Goal: Transaction & Acquisition: Purchase product/service

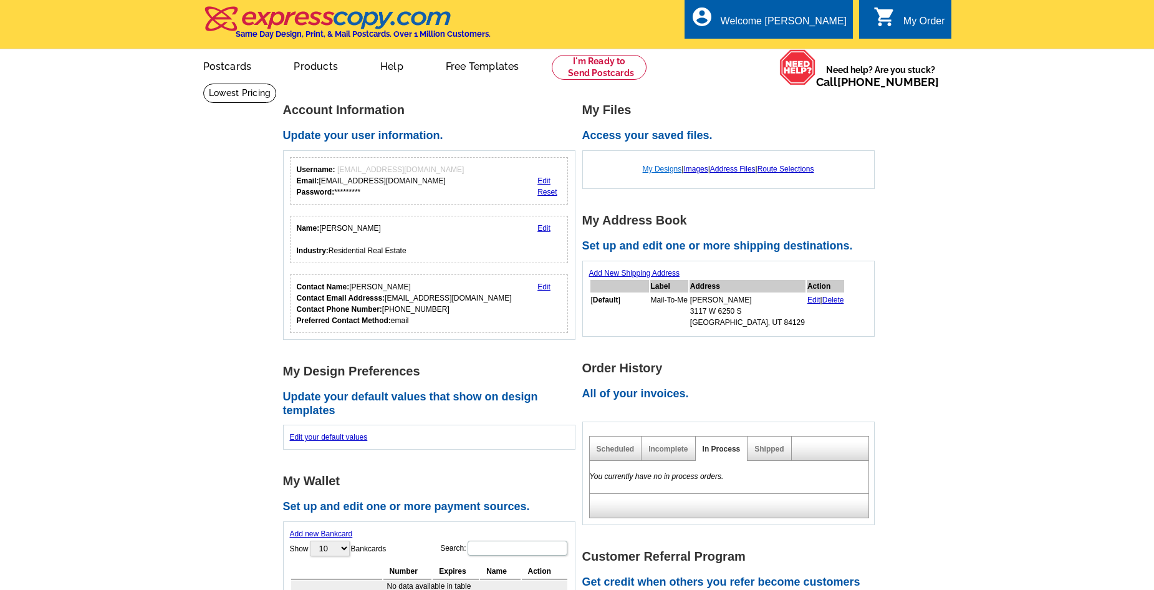
click at [651, 170] on link "My Designs" at bounding box center [662, 169] width 39 height 9
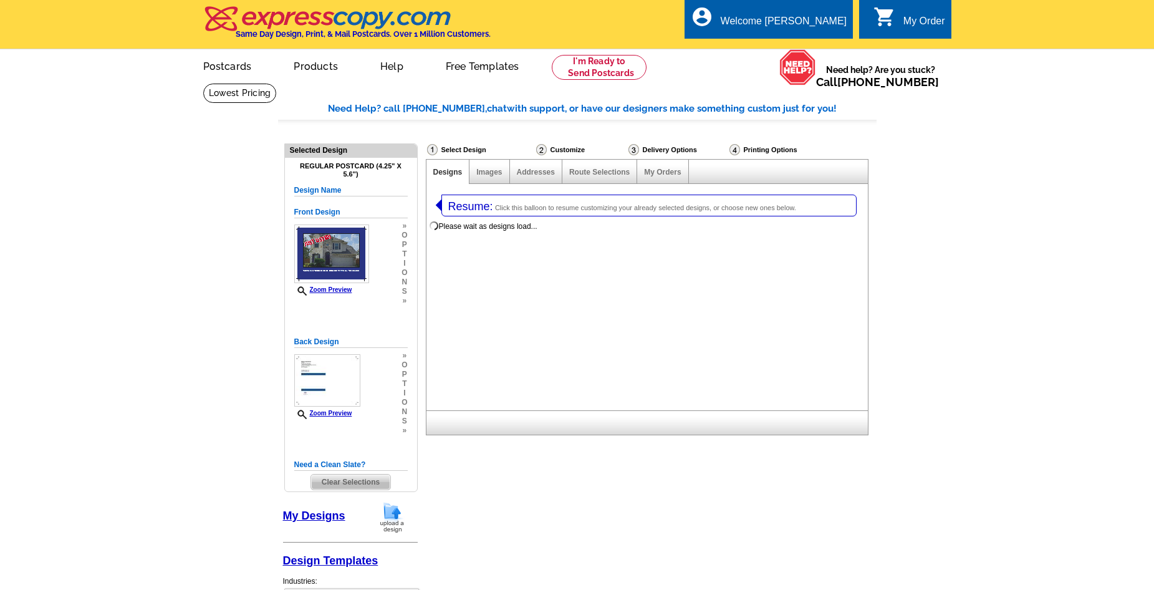
select select "1"
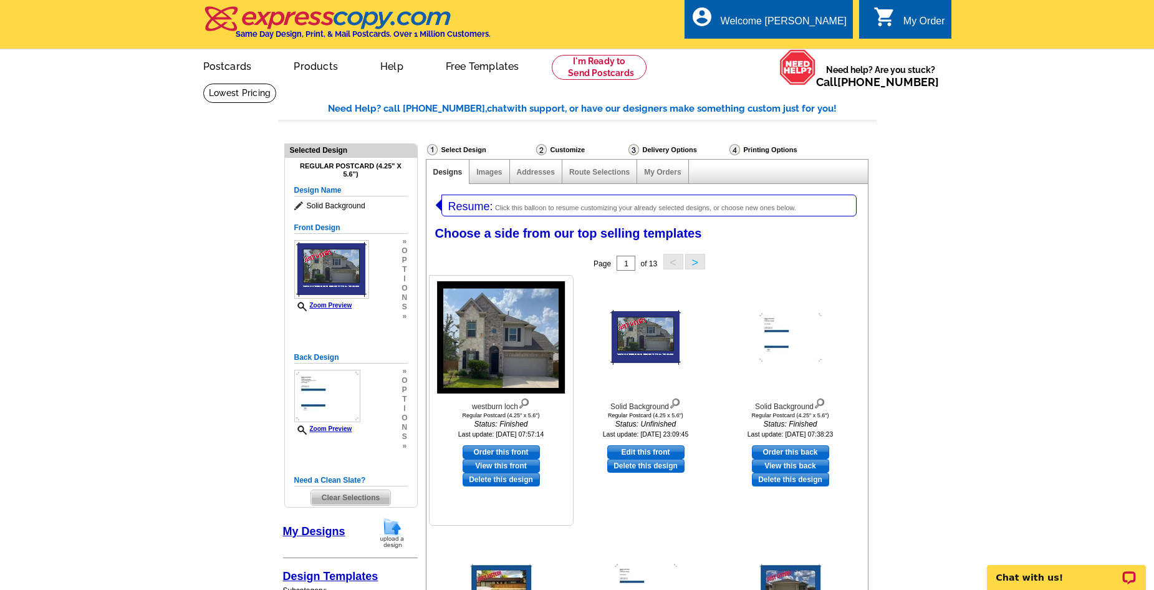
click at [486, 452] on link "Order this front" at bounding box center [501, 452] width 77 height 14
select select "back"
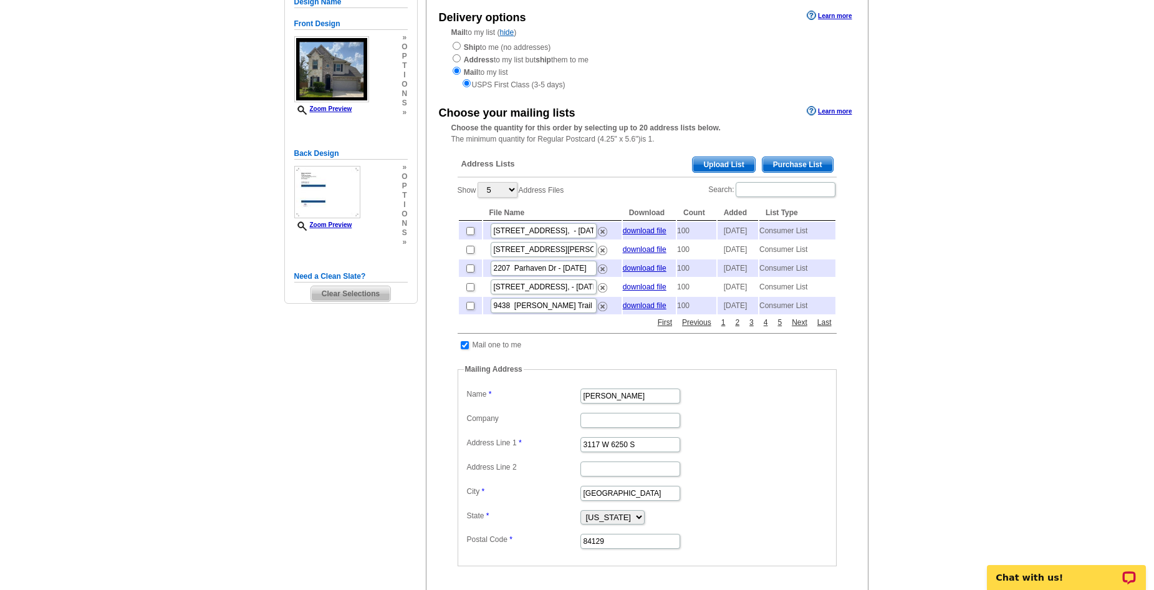
scroll to position [125, 0]
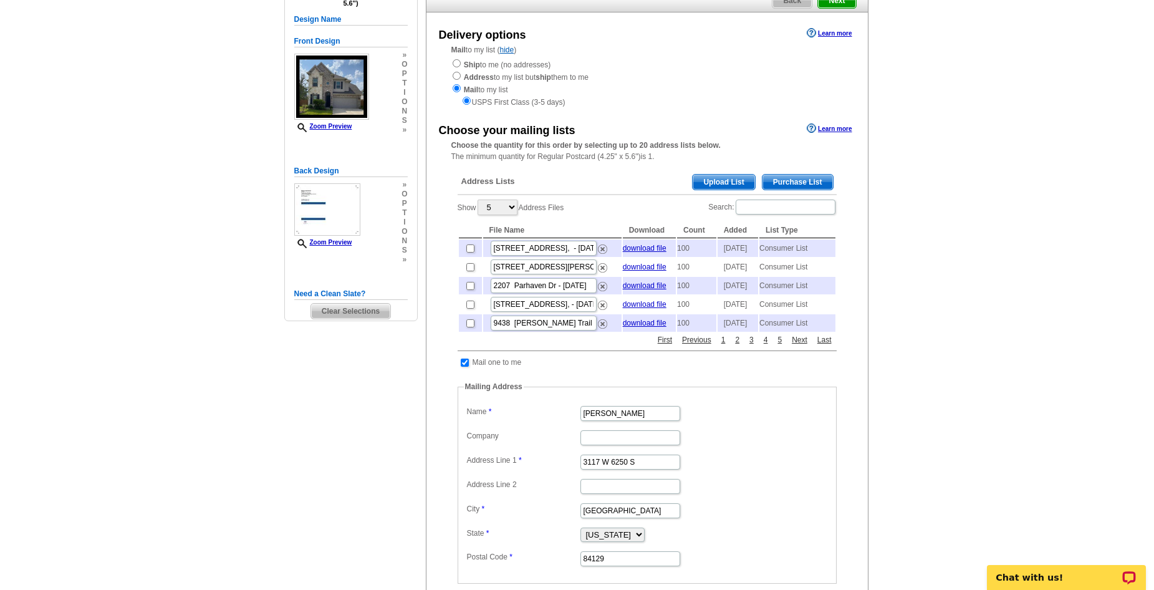
click at [793, 185] on span "Purchase List" at bounding box center [798, 182] width 70 height 15
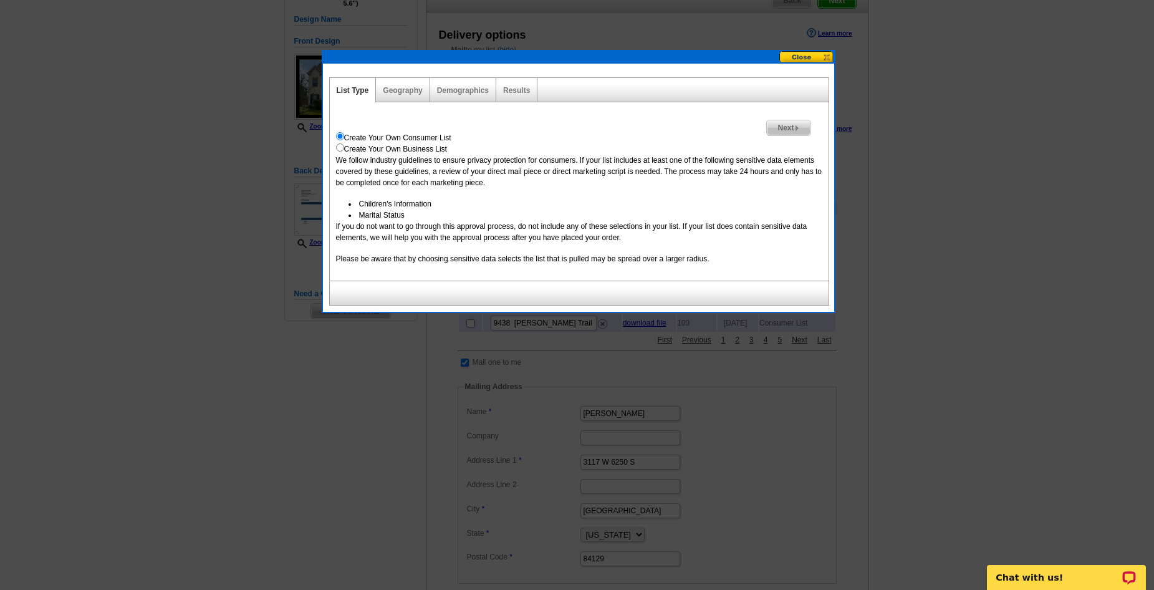
click at [783, 130] on span "Next" at bounding box center [788, 127] width 43 height 15
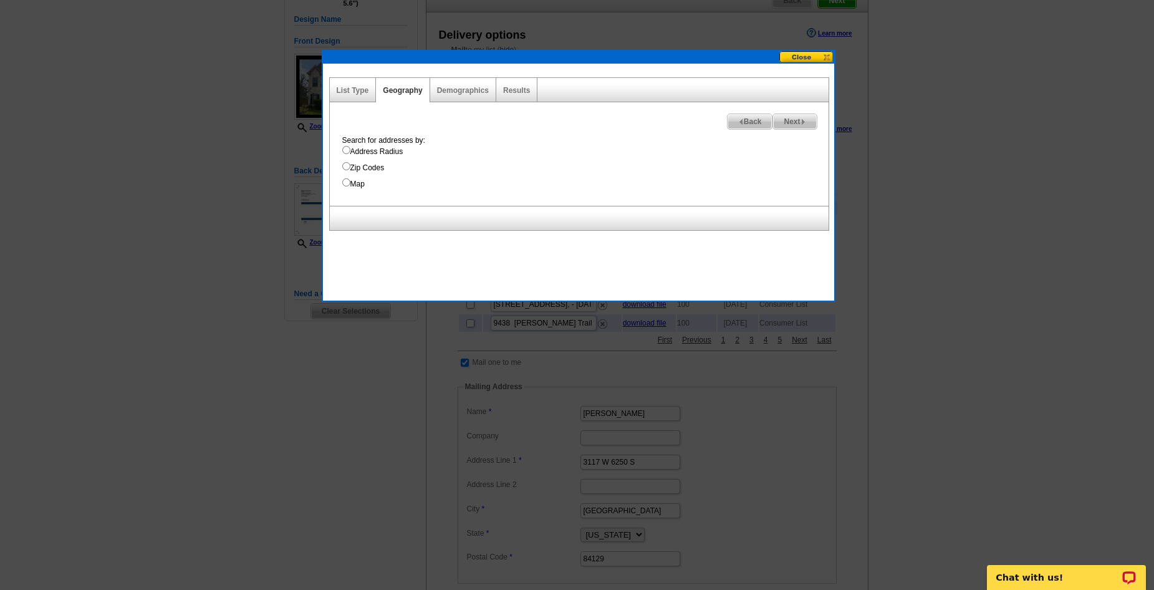
click at [345, 150] on input "Address Radius" at bounding box center [346, 150] width 8 height 8
radio input "true"
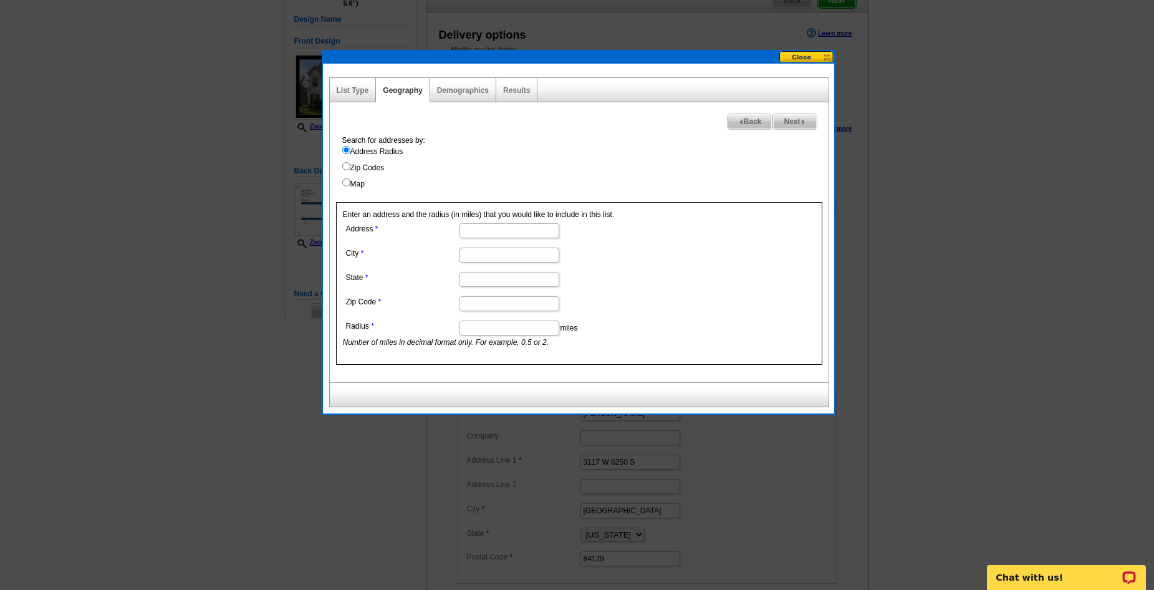
click at [476, 231] on input "Address" at bounding box center [510, 230] width 100 height 15
paste input "15215 Westburn Loch Dr, Humble, TX 77346"
drag, startPoint x: 491, startPoint y: 229, endPoint x: 517, endPoint y: 228, distance: 25.6
click at [517, 228] on input "15215 Westburn Loch Dr, Humble, TX 77346" at bounding box center [510, 230] width 100 height 15
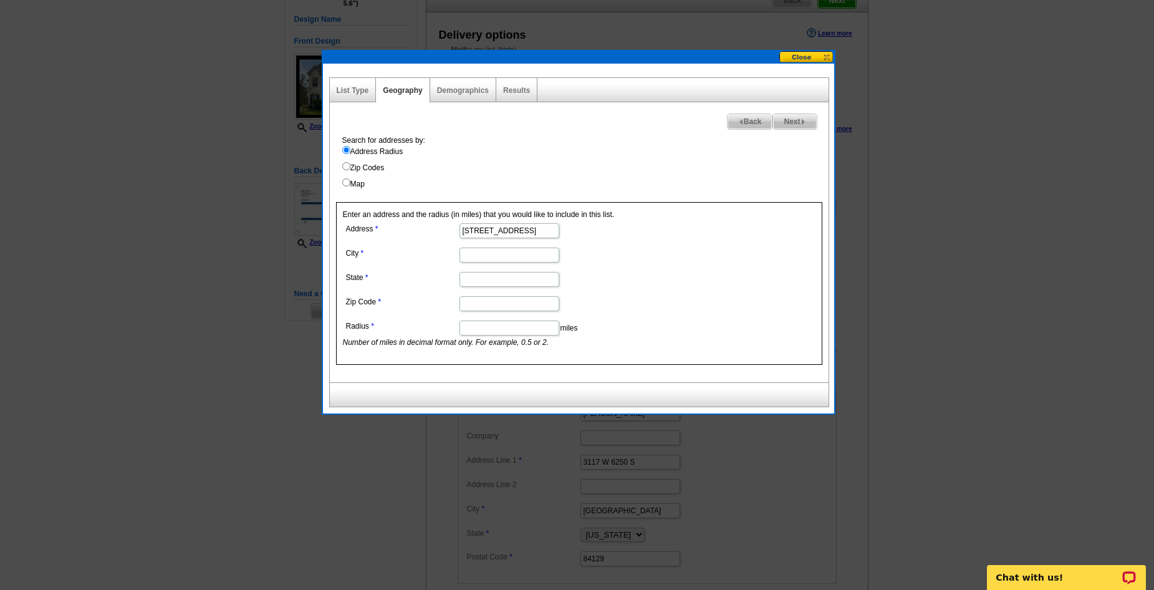
scroll to position [0, 32]
type input "15215 Westburn Loch Dr, , TX 77346"
click at [473, 261] on input "City" at bounding box center [510, 255] width 100 height 15
paste input "Humble"
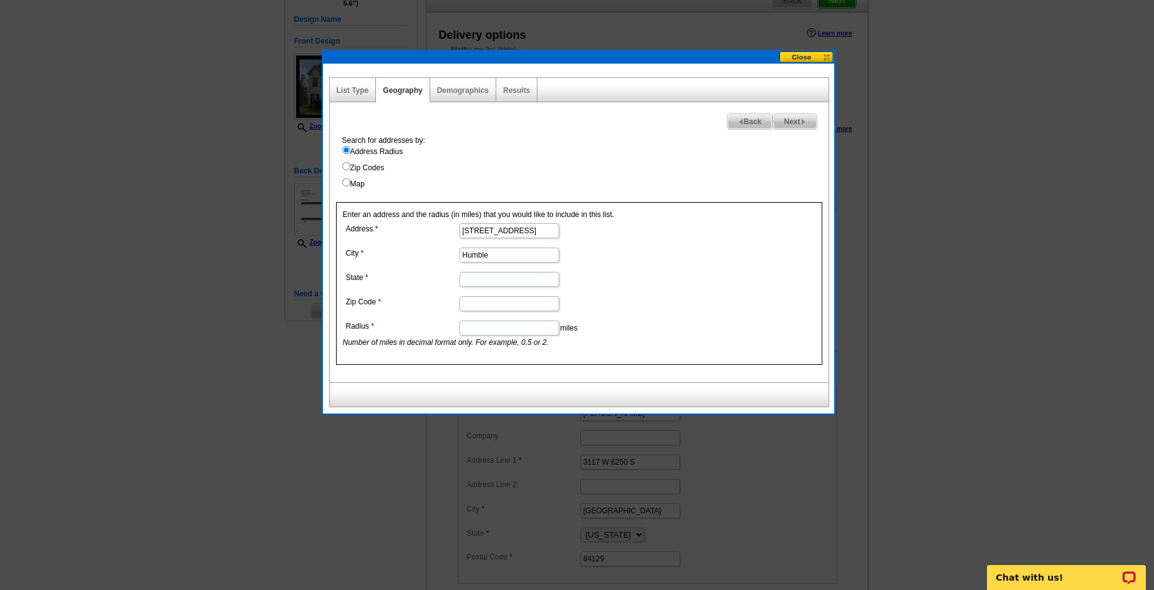
type input "Humble"
click at [470, 279] on input "State" at bounding box center [510, 279] width 100 height 15
type input "TX"
drag, startPoint x: 544, startPoint y: 231, endPoint x: 579, endPoint y: 232, distance: 34.9
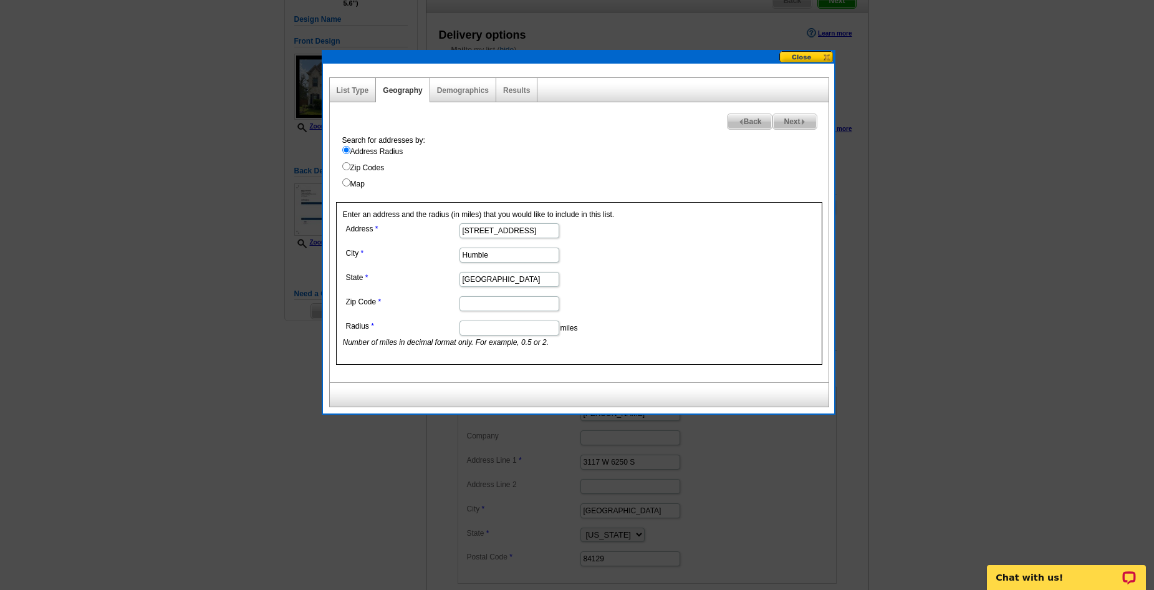
click at [579, 232] on dd "15215 Westburn Loch Dr, , TX 77346" at bounding box center [509, 229] width 332 height 19
click at [552, 233] on input "15215 Westburn Loch Dr, , TX 77346" at bounding box center [510, 230] width 100 height 15
drag, startPoint x: 533, startPoint y: 229, endPoint x: 566, endPoint y: 230, distance: 33.7
click at [566, 230] on dd "15215 Westburn Loch Dr, , TX 77346" at bounding box center [509, 229] width 332 height 19
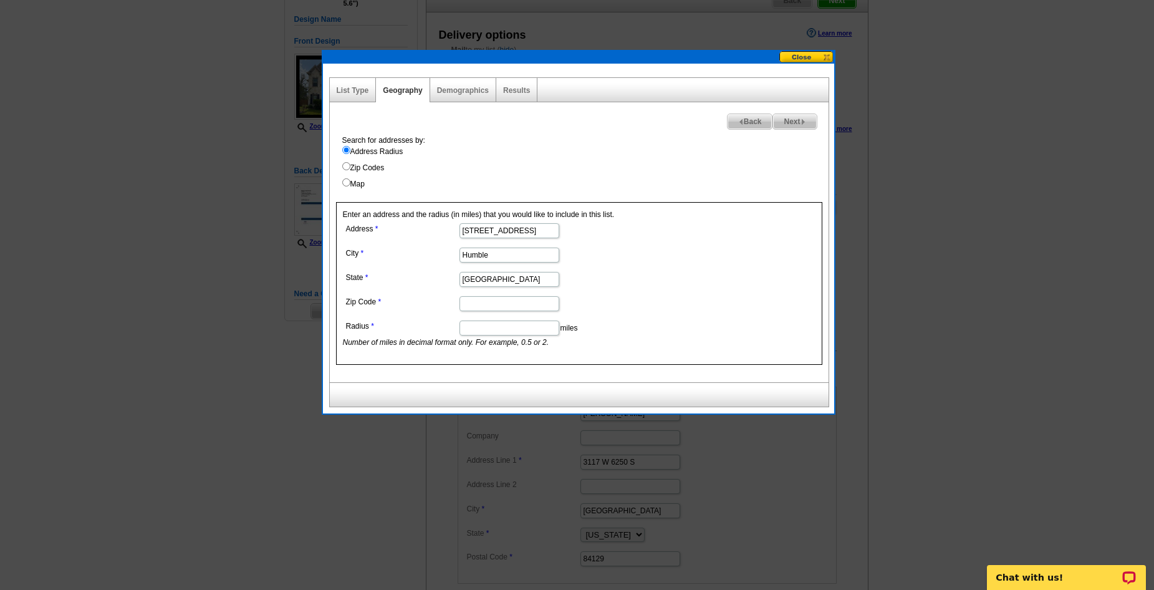
type input "15215 Westburn Loch Dr, , TX"
click at [483, 306] on input "Zip Code" at bounding box center [510, 303] width 100 height 15
paste input "77346"
type input "77346"
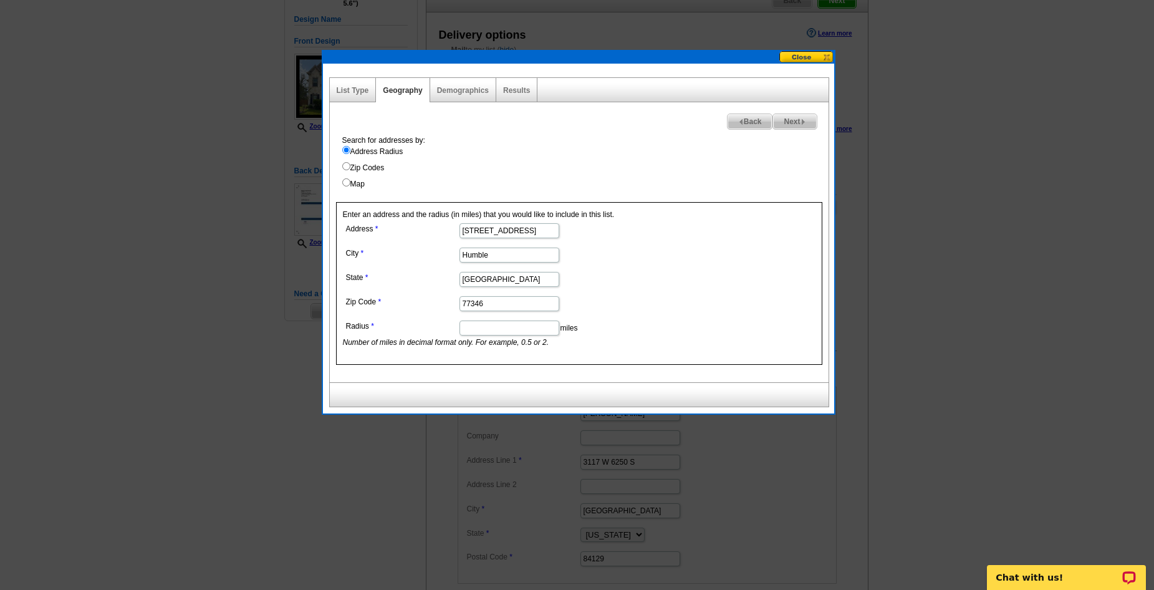
scroll to position [0, 11]
drag, startPoint x: 545, startPoint y: 229, endPoint x: 597, endPoint y: 229, distance: 52.4
click at [603, 231] on dd "15215 Westburn Loch Dr, , TX" at bounding box center [509, 229] width 332 height 19
type input "15215 Westburn Loch Dr"
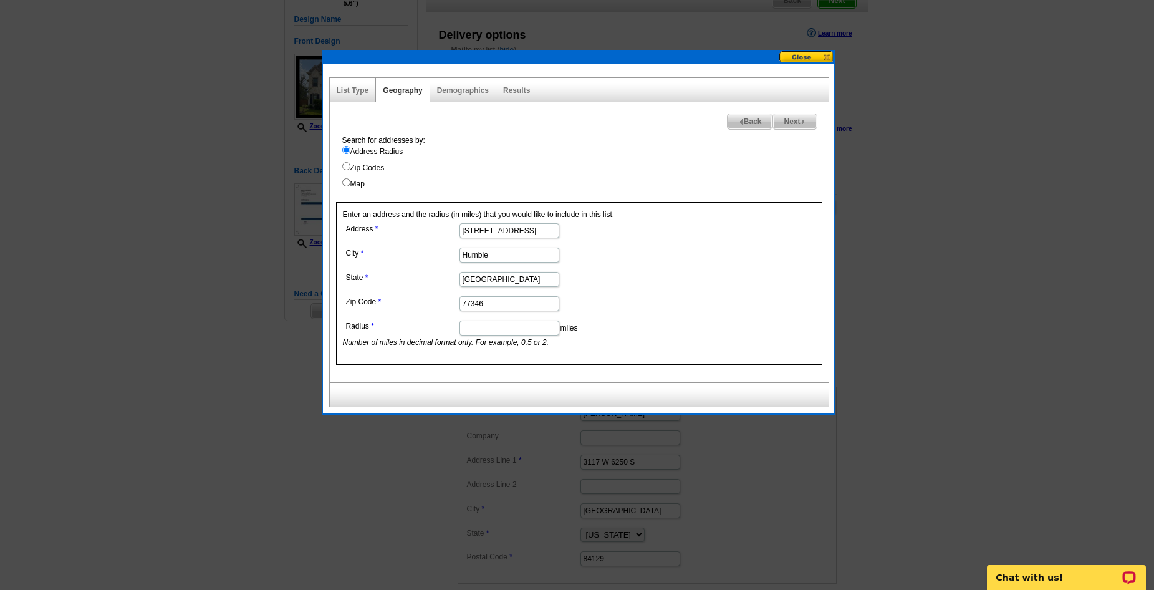
click at [476, 325] on input "Radius" at bounding box center [510, 328] width 100 height 15
type input "1"
click at [783, 118] on span "Next" at bounding box center [794, 121] width 43 height 15
select select
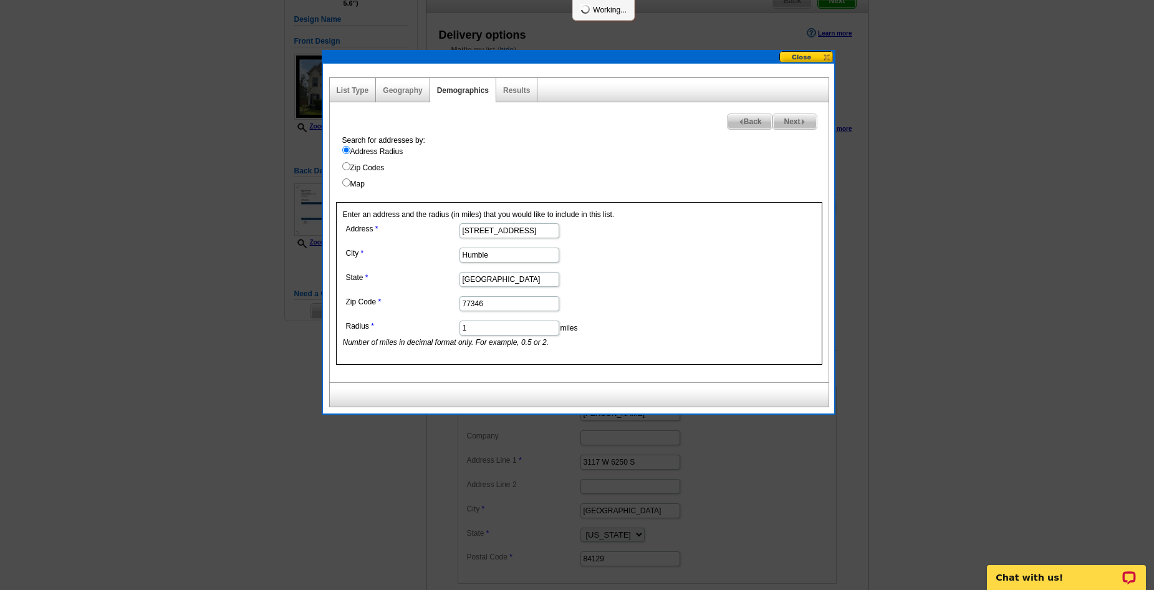
select select
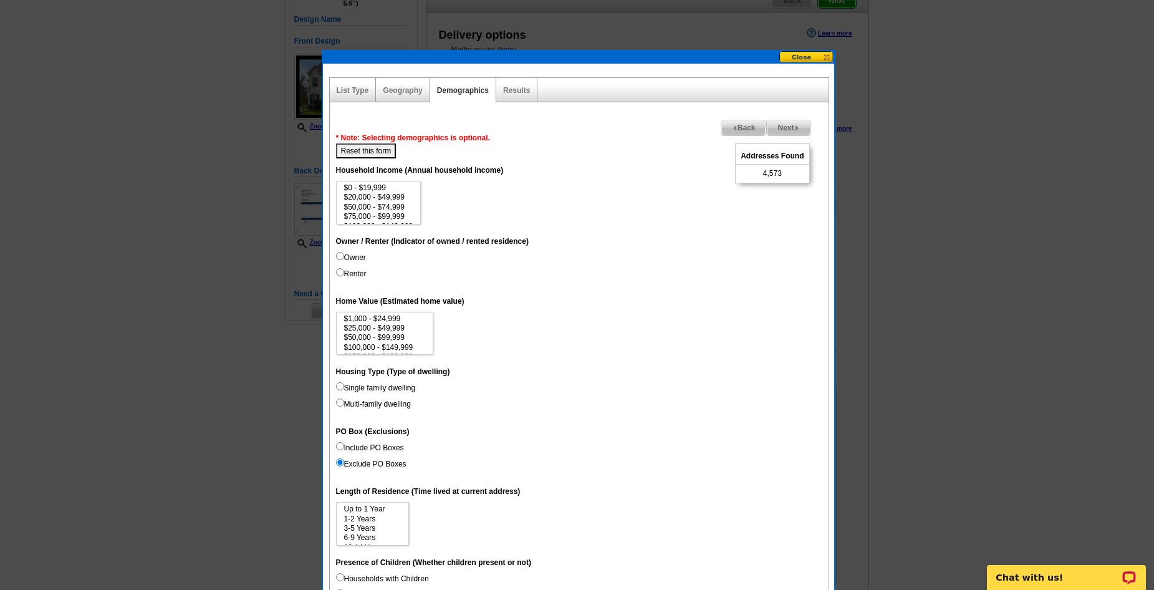
click at [784, 129] on span "Next" at bounding box center [788, 127] width 43 height 15
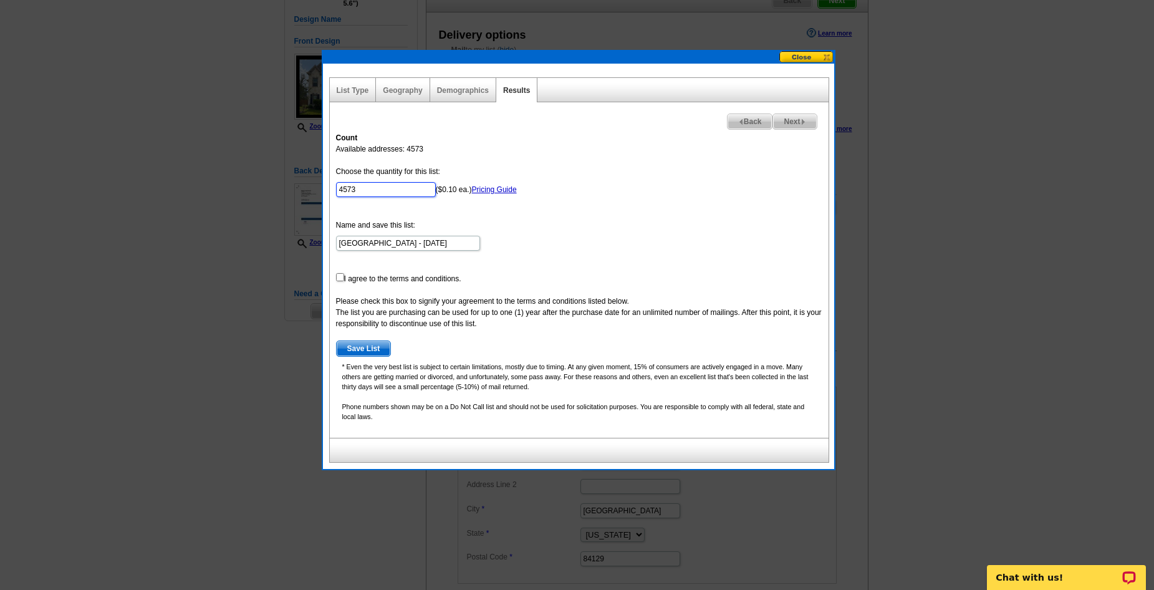
drag, startPoint x: 358, startPoint y: 191, endPoint x: 304, endPoint y: 189, distance: 54.3
click at [304, 189] on body "Welcome back Chris My Account Logout local_phone Same Day Design, Print, & Mail…" at bounding box center [577, 457] width 1154 height 1164
type input "100"
click at [339, 276] on input "checkbox" at bounding box center [340, 277] width 8 height 8
checkbox input "true"
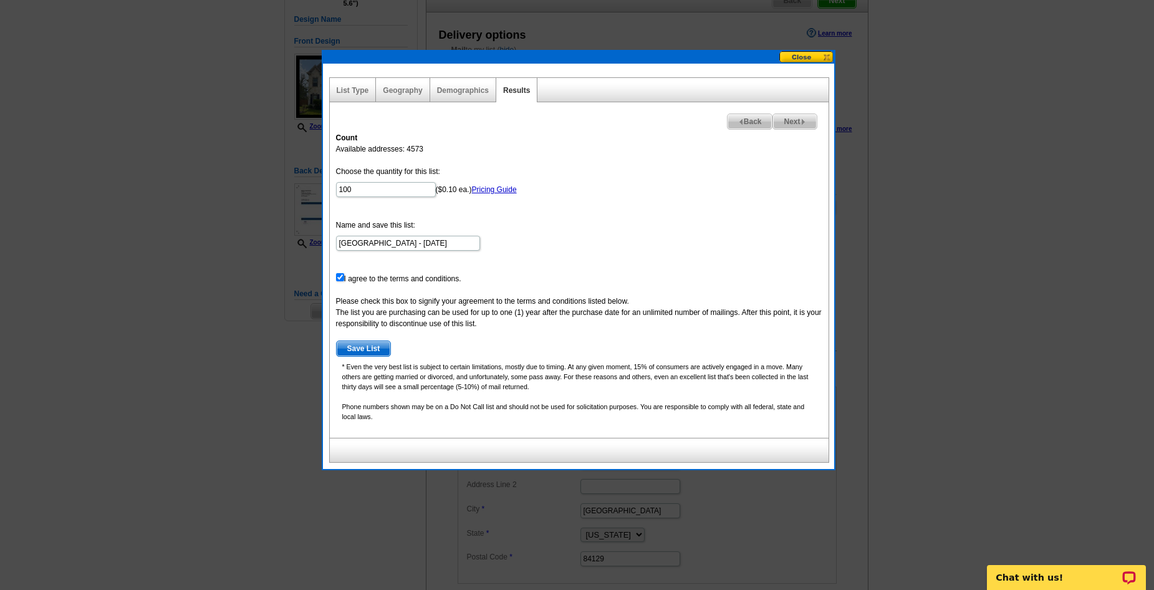
click at [368, 350] on span "Save List" at bounding box center [364, 348] width 54 height 15
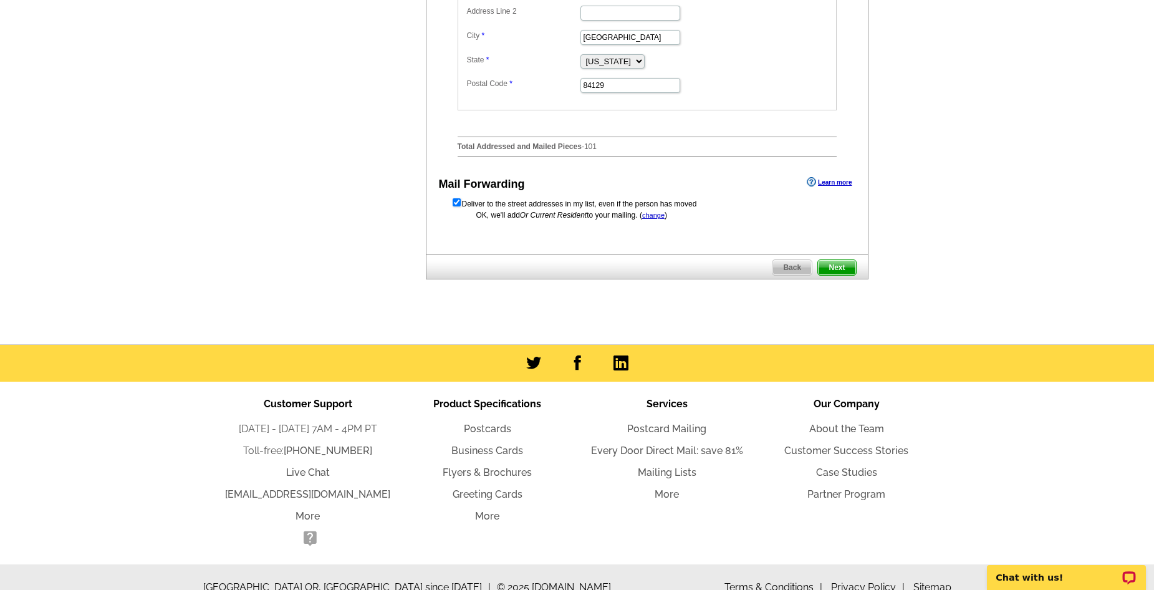
scroll to position [624, 0]
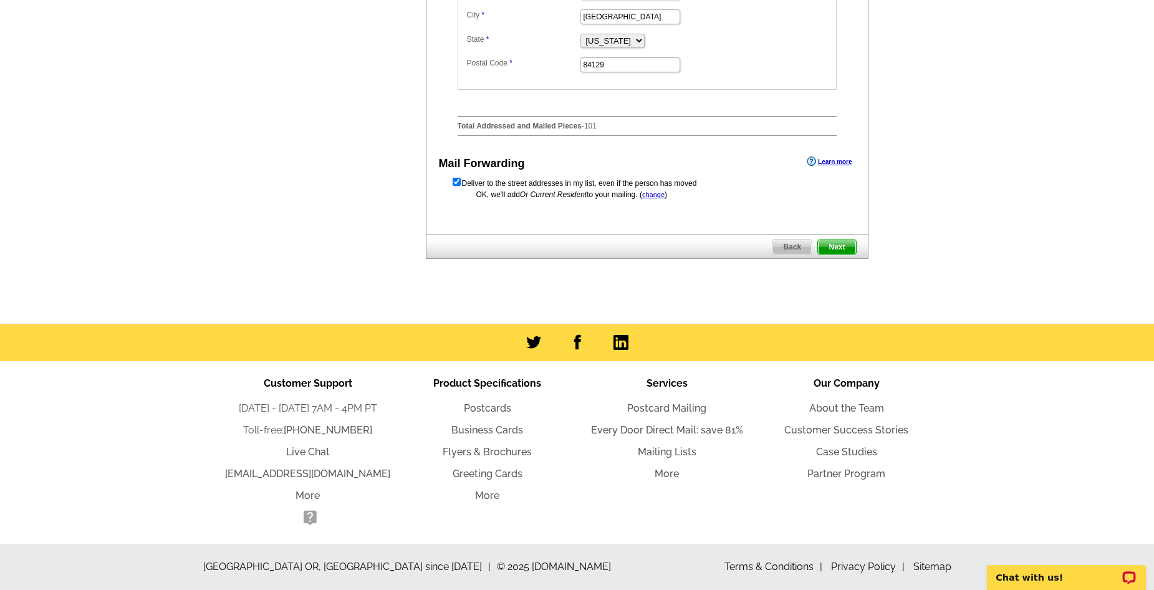
click at [841, 254] on span "Next" at bounding box center [836, 246] width 37 height 15
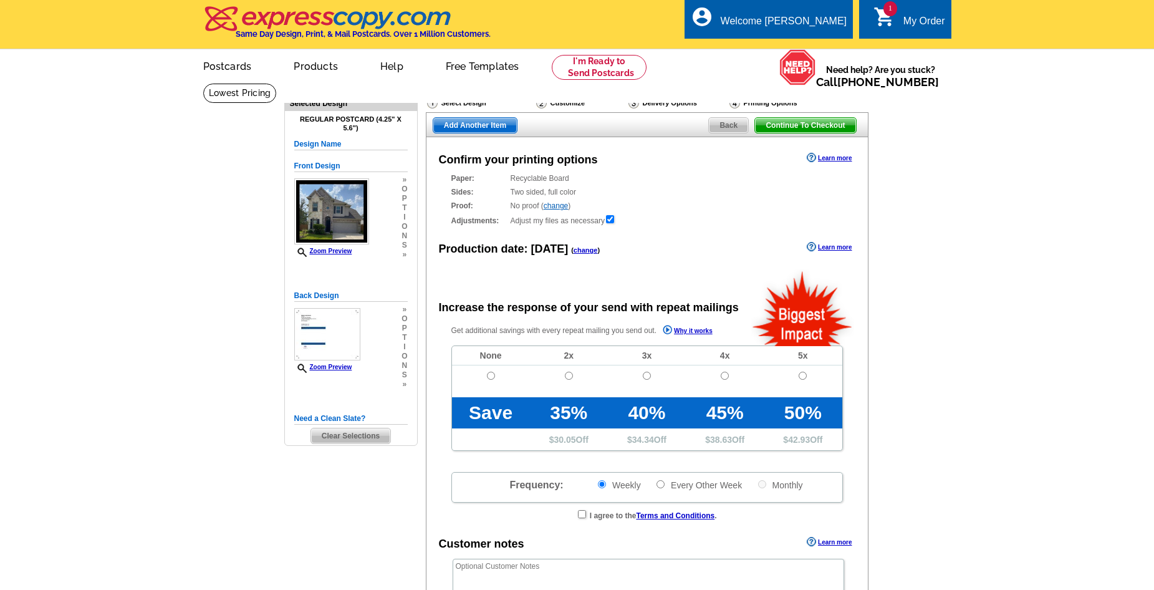
radio input "false"
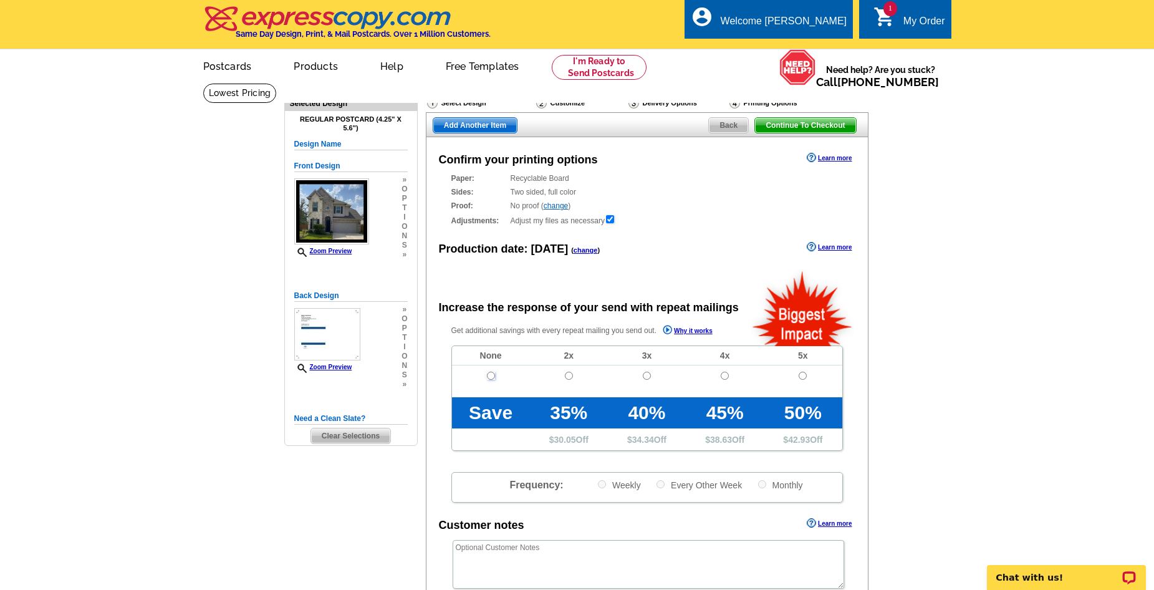
click at [492, 374] on input "radio" at bounding box center [491, 376] width 8 height 8
radio input "true"
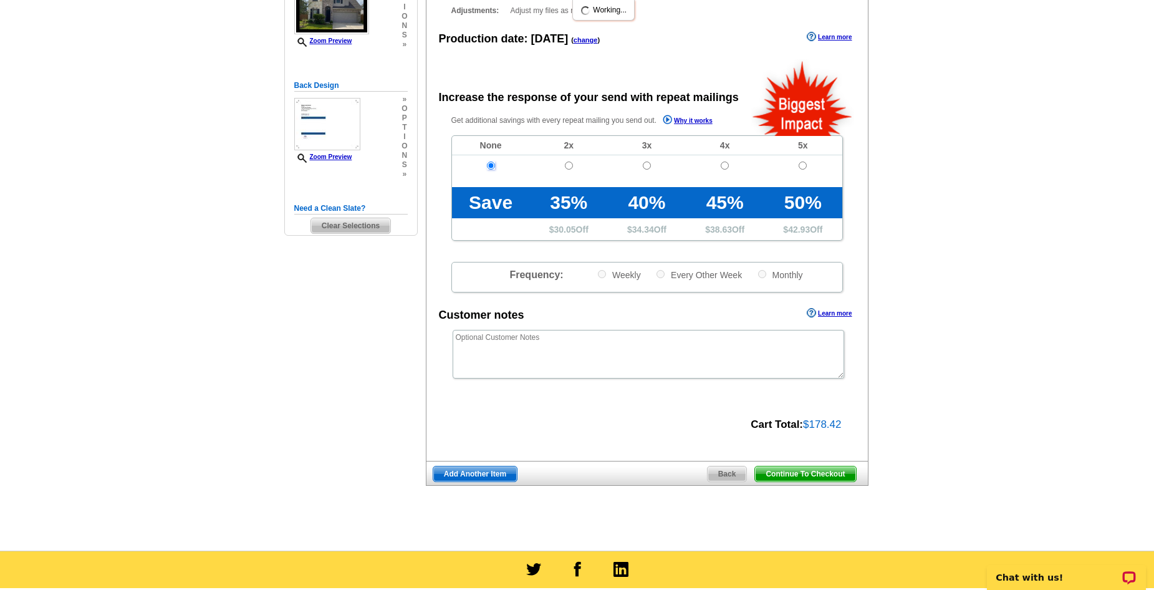
scroll to position [249, 0]
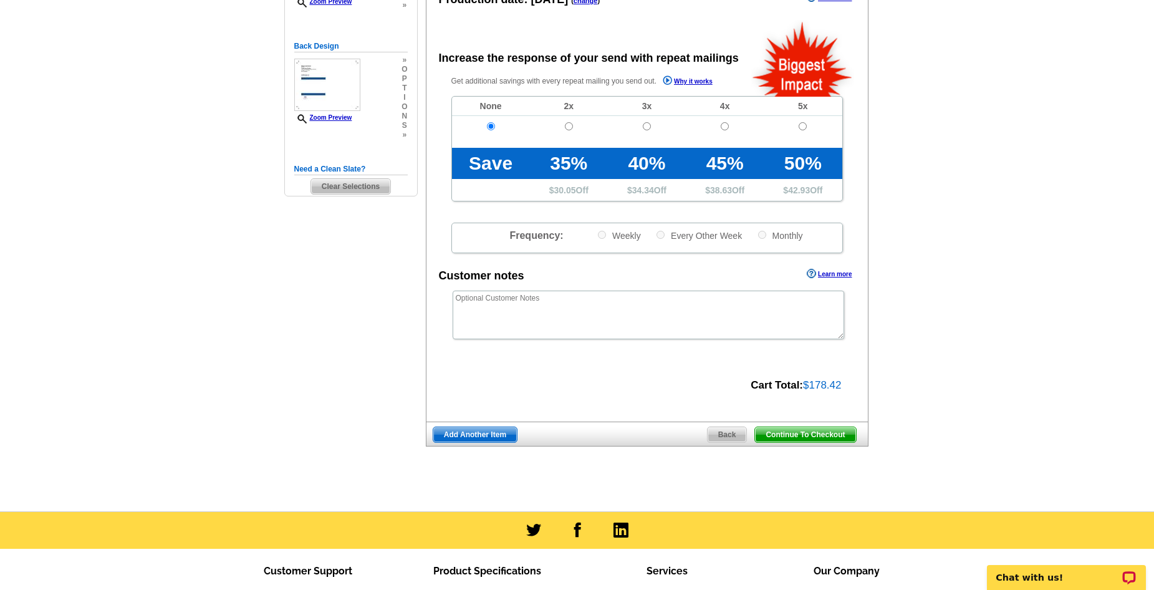
click at [832, 430] on span "Continue To Checkout" at bounding box center [805, 434] width 100 height 15
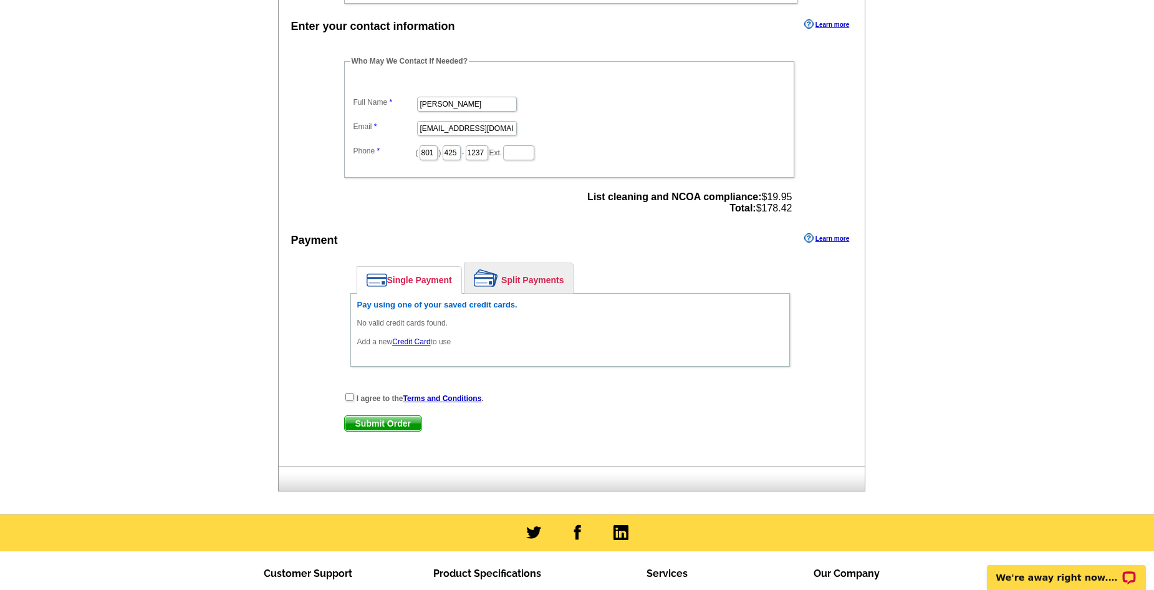
scroll to position [374, 0]
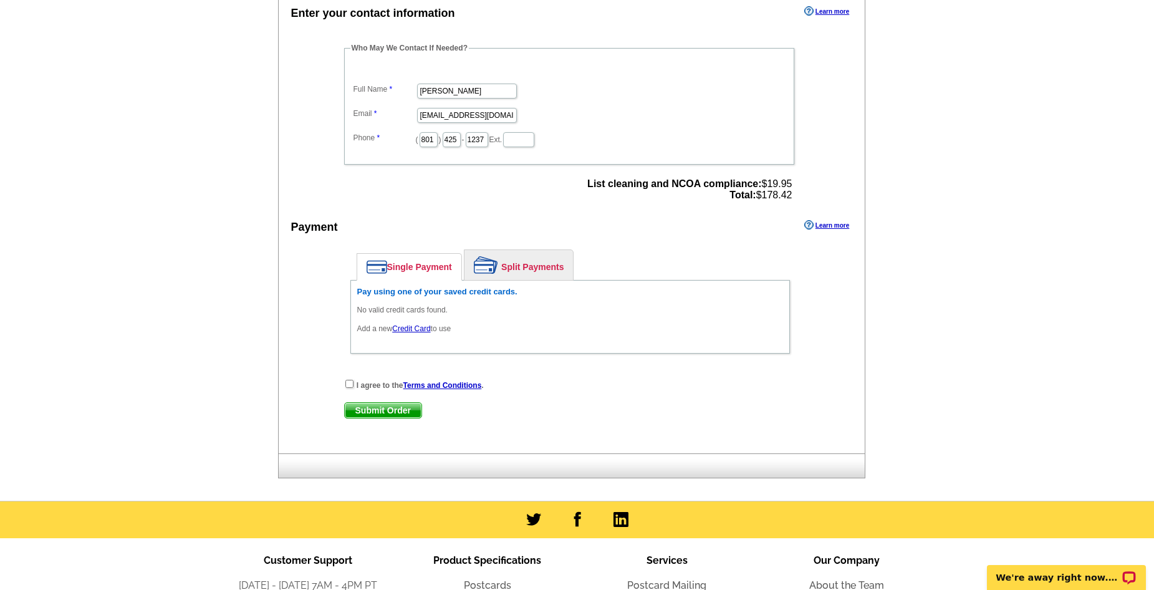
click at [409, 329] on link "Credit Card" at bounding box center [411, 328] width 38 height 9
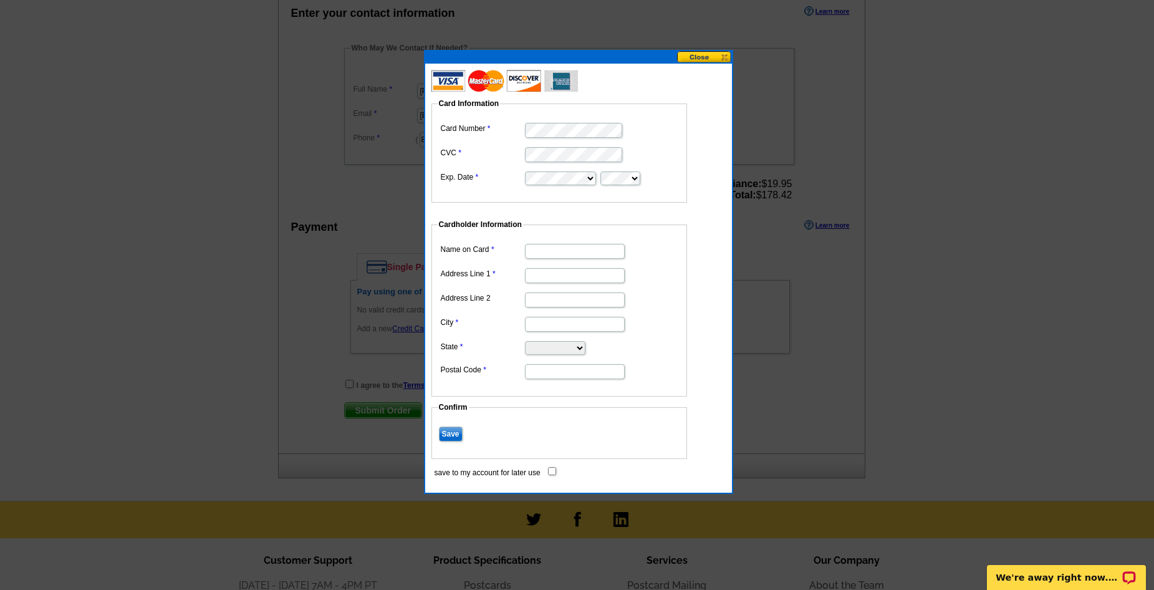
scroll to position [0, 0]
click at [554, 251] on input "Name on Card" at bounding box center [575, 251] width 100 height 15
type input "Amber N Lawrence"
click at [557, 277] on input "Address Line 1" at bounding box center [575, 275] width 100 height 15
type input "100 Lakeview Dr"
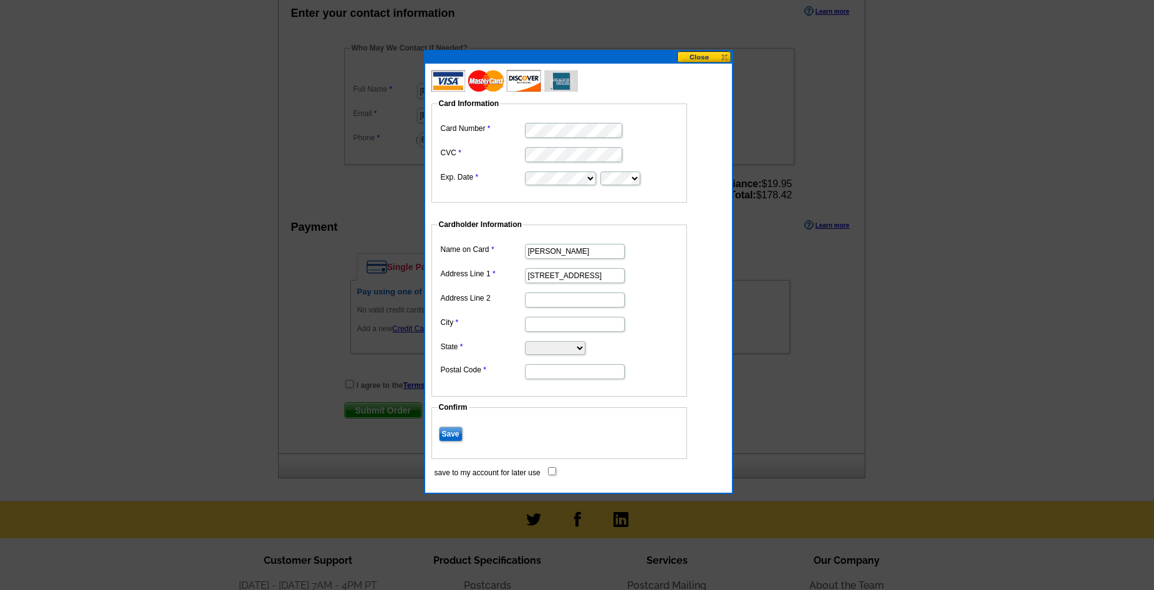
click at [540, 326] on input "City" at bounding box center [575, 324] width 100 height 15
type input "Branson"
click at [560, 346] on select "Alabama Alaska Arizona Arkansas California Colorado Connecticut District of Col…" at bounding box center [555, 348] width 60 height 14
select select "MO"
click at [525, 341] on select "Alabama Alaska Arizona Arkansas California Colorado Connecticut District of Col…" at bounding box center [555, 348] width 60 height 14
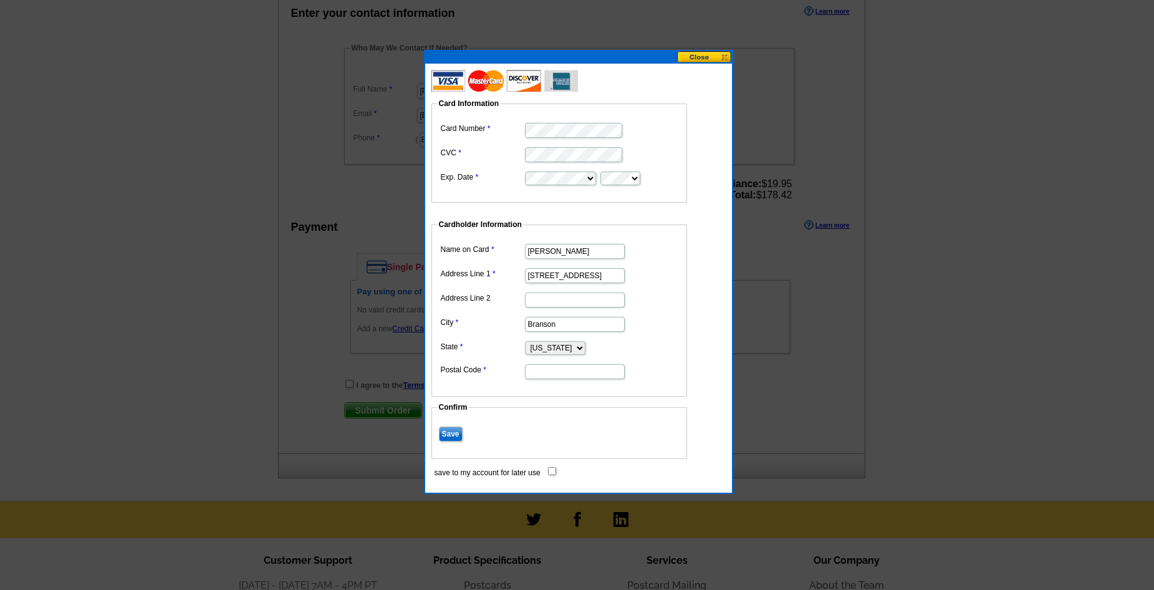
click at [545, 376] on input "Postal Code" at bounding box center [575, 371] width 100 height 15
type input "65616"
click at [451, 435] on input "Save" at bounding box center [451, 434] width 24 height 15
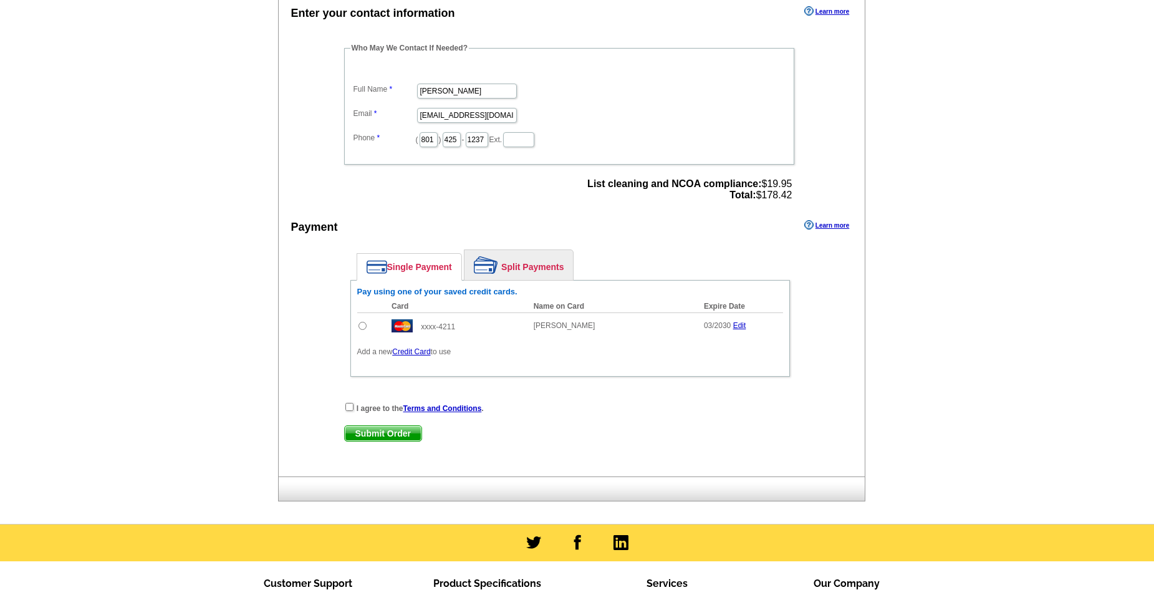
click at [359, 326] on input "radio" at bounding box center [363, 326] width 8 height 8
radio input "true"
click at [352, 407] on input "checkbox" at bounding box center [349, 407] width 8 height 8
checkbox input "true"
click at [370, 435] on span "Submit Order" at bounding box center [383, 433] width 77 height 15
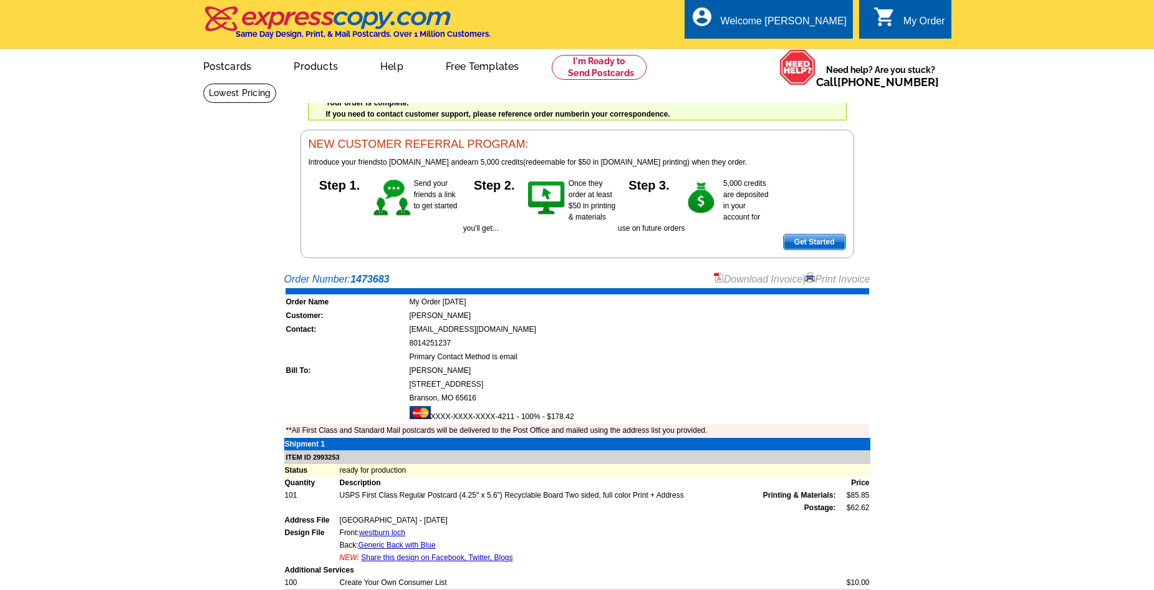
click at [741, 277] on link "Download Invoice" at bounding box center [758, 279] width 89 height 11
